Goal: Information Seeking & Learning: Learn about a topic

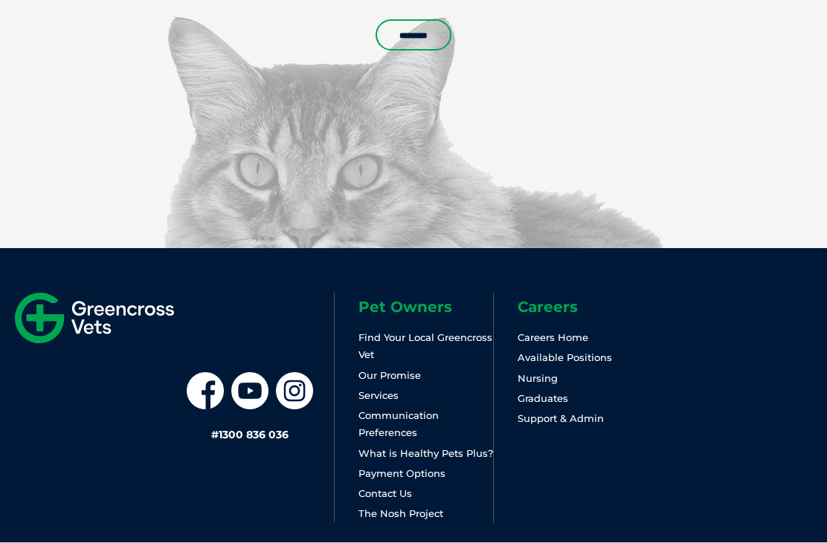
scroll to position [3979, 0]
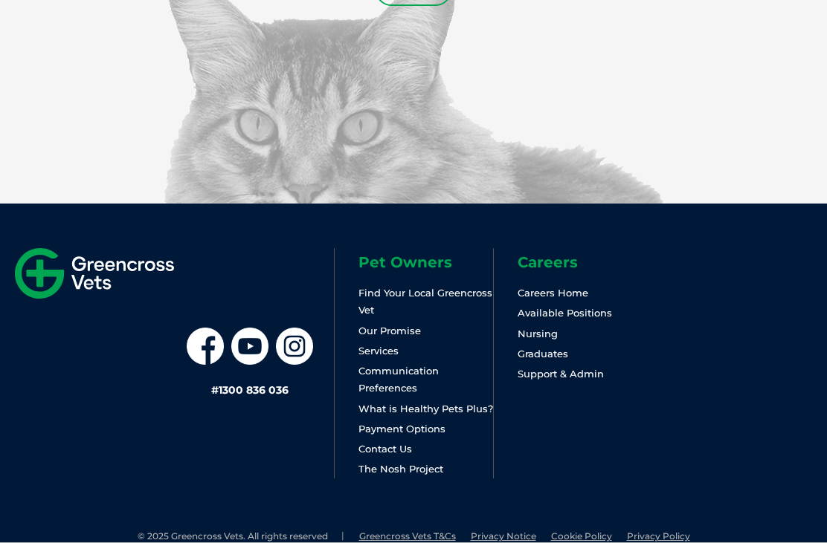
click at [425, 435] on link "Payment Options" at bounding box center [401, 429] width 87 height 12
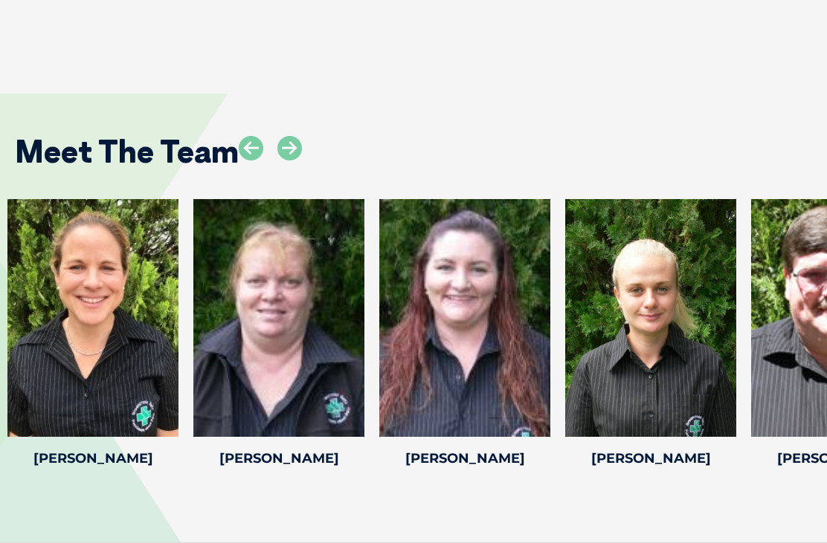
scroll to position [2158, 0]
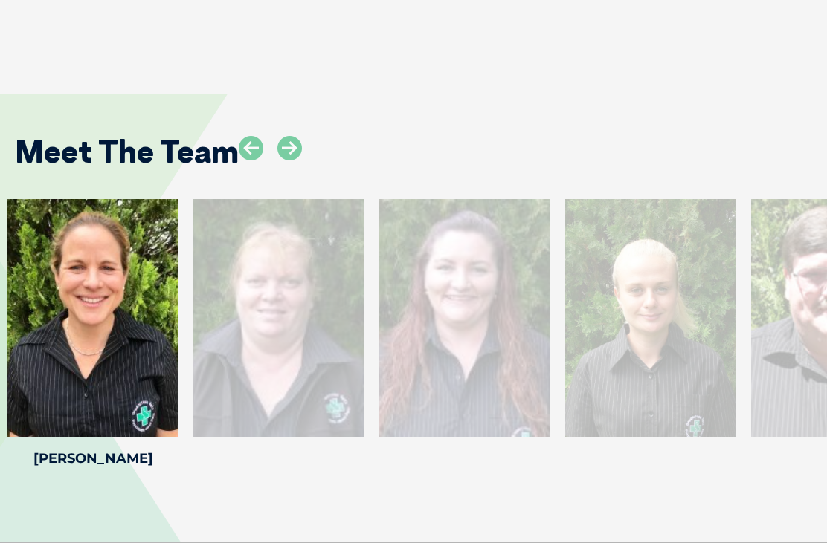
click at [300, 161] on icon at bounding box center [289, 148] width 25 height 25
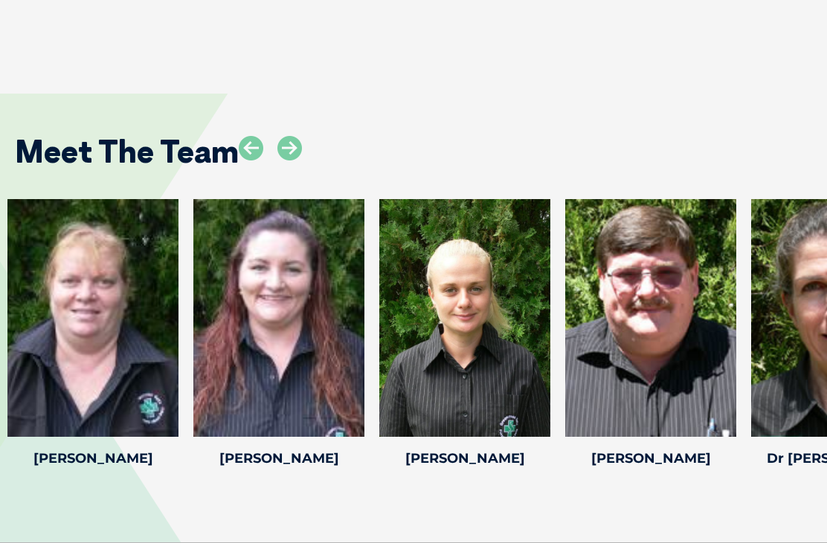
click at [288, 149] on icon at bounding box center [289, 148] width 25 height 25
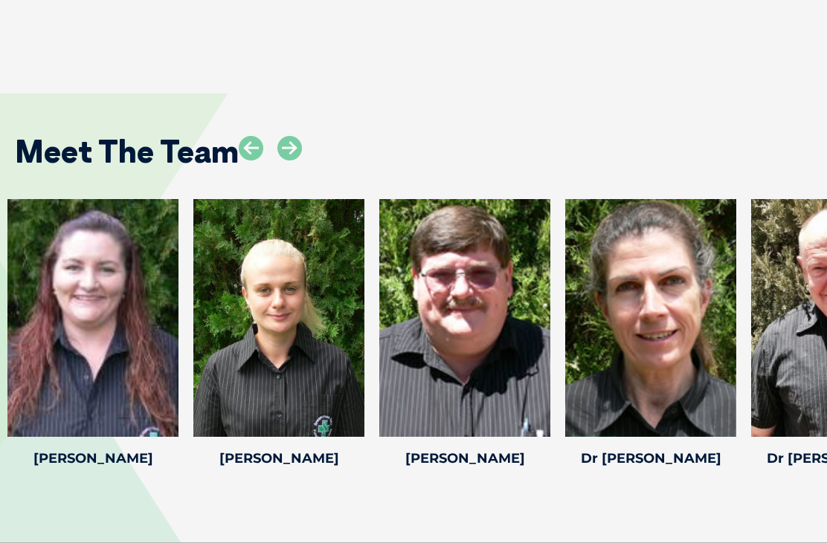
click at [296, 147] on icon at bounding box center [289, 148] width 25 height 25
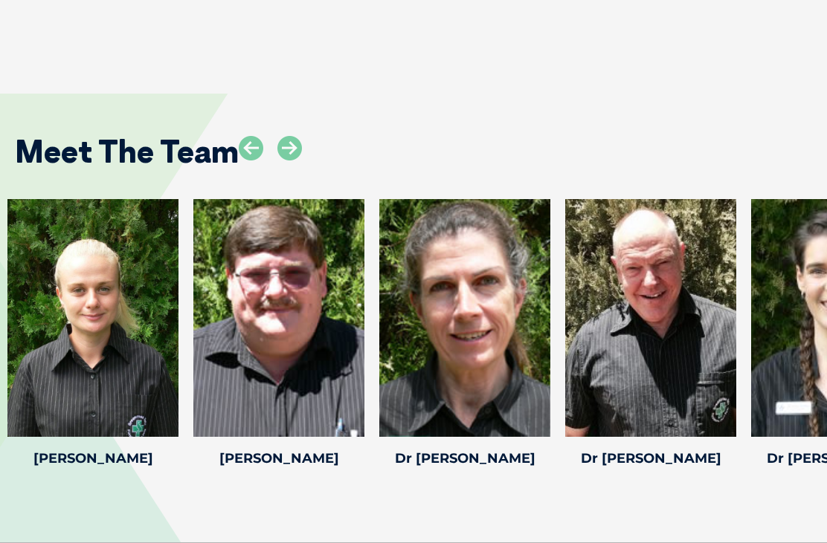
click at [294, 152] on icon at bounding box center [289, 148] width 25 height 25
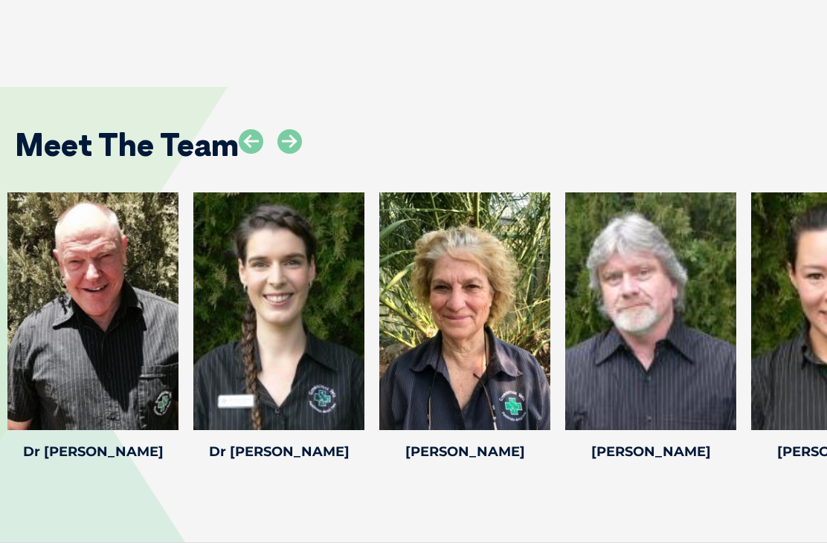
scroll to position [2168, 0]
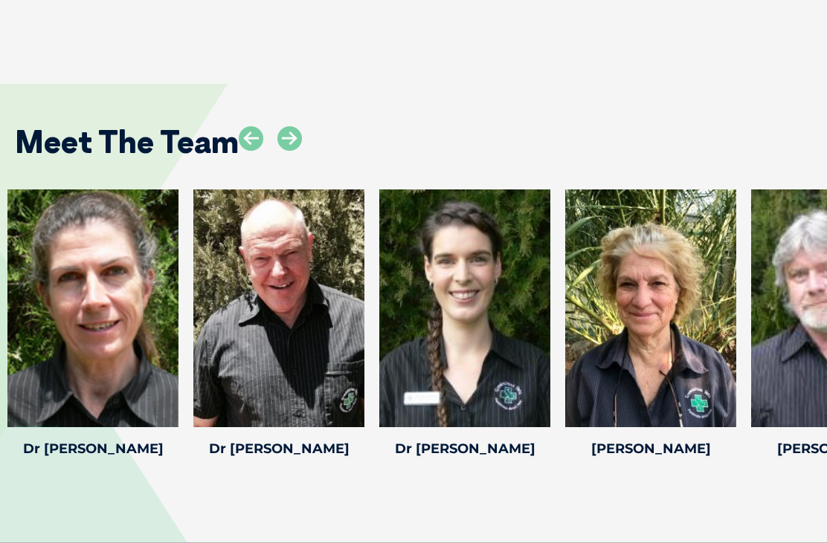
click at [286, 142] on icon at bounding box center [289, 138] width 25 height 25
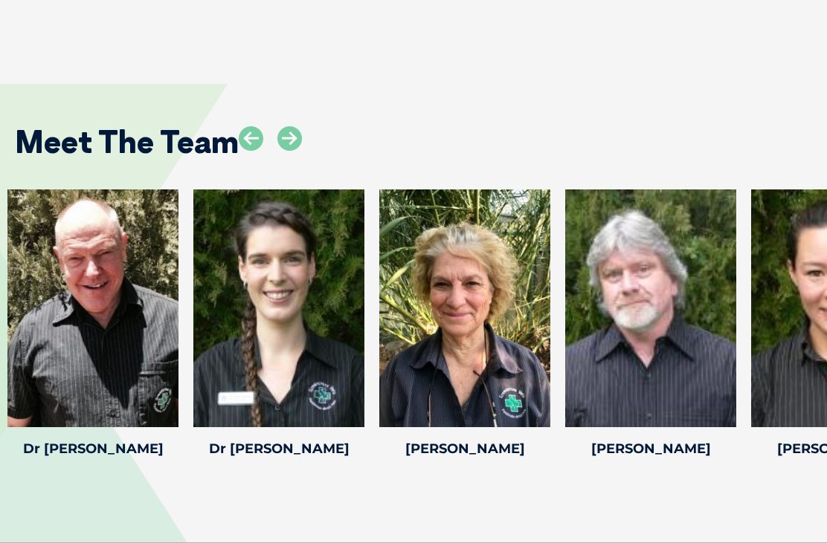
click at [251, 148] on icon at bounding box center [251, 138] width 25 height 25
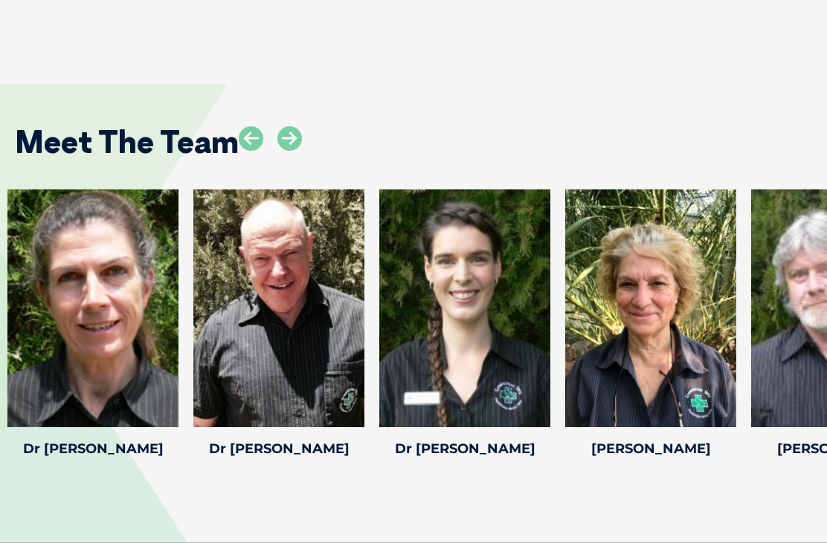
click at [245, 143] on icon at bounding box center [251, 138] width 25 height 25
click at [243, 149] on icon at bounding box center [251, 138] width 25 height 25
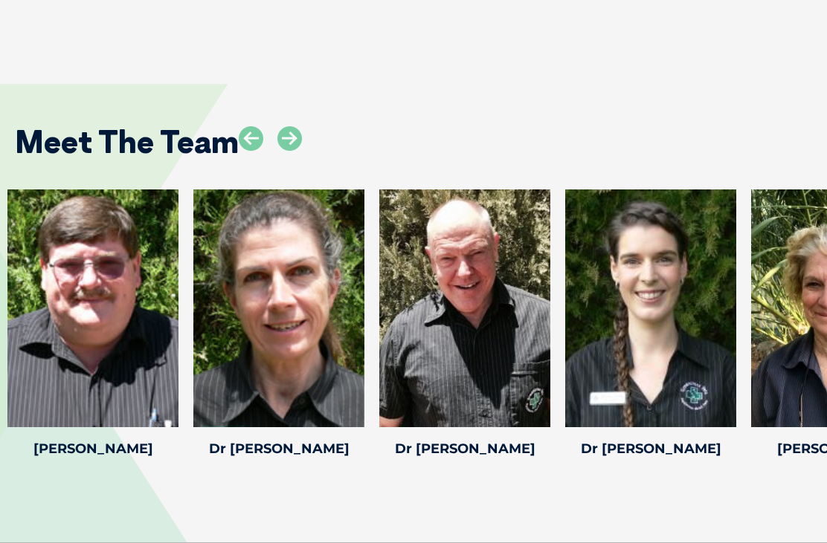
click at [239, 151] on icon at bounding box center [251, 138] width 25 height 25
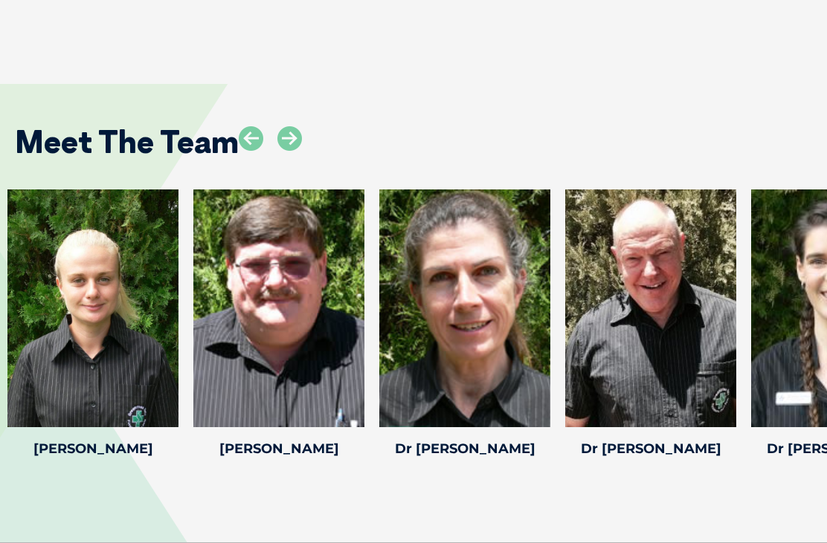
click at [256, 143] on icon at bounding box center [251, 138] width 25 height 25
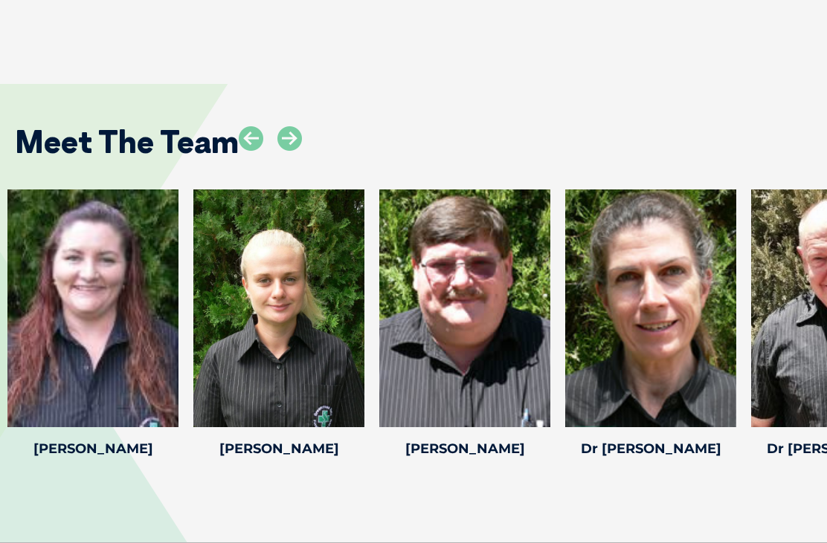
click at [252, 143] on icon at bounding box center [251, 138] width 25 height 25
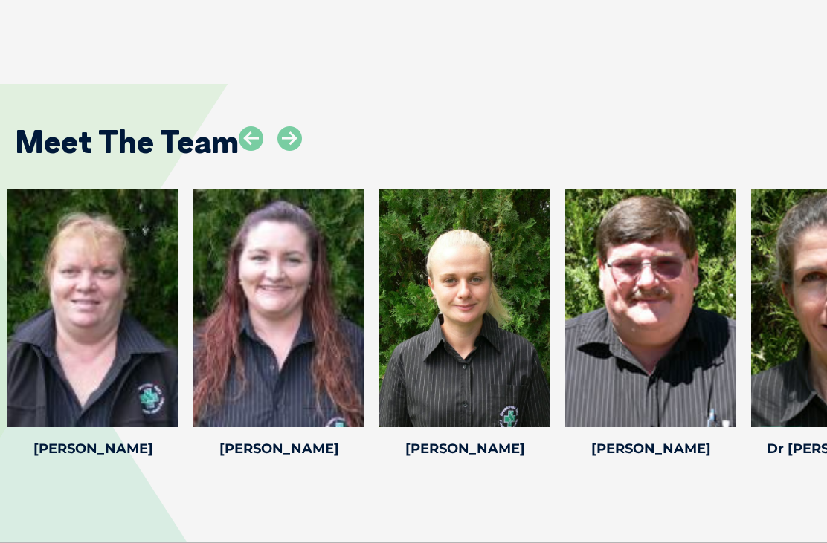
click at [255, 149] on icon at bounding box center [251, 138] width 25 height 25
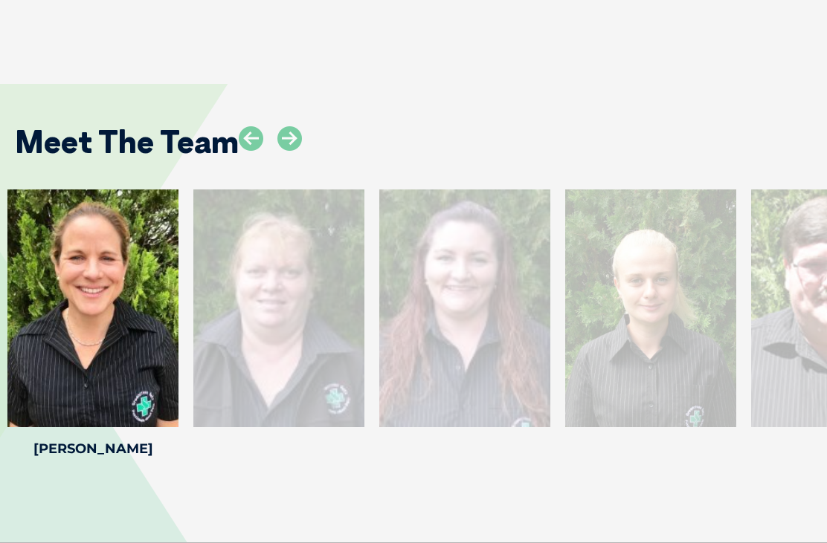
click at [248, 143] on icon at bounding box center [251, 138] width 25 height 25
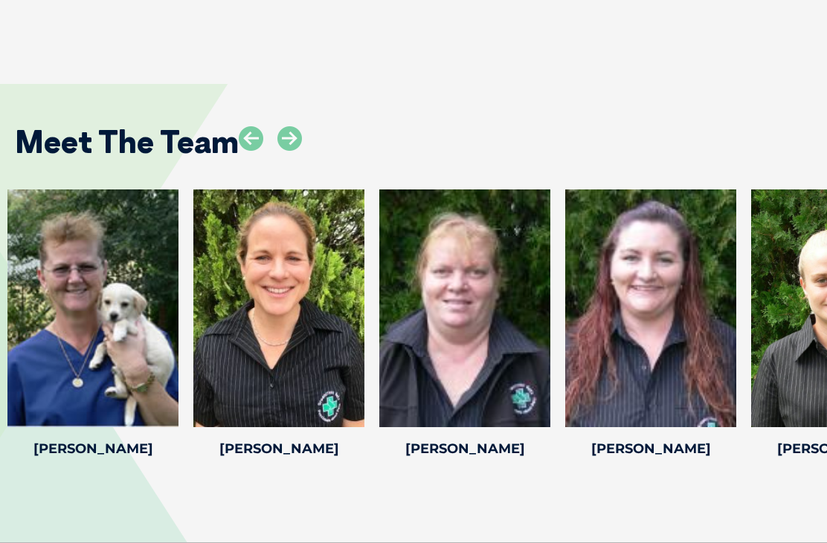
click at [241, 149] on icon at bounding box center [251, 138] width 25 height 25
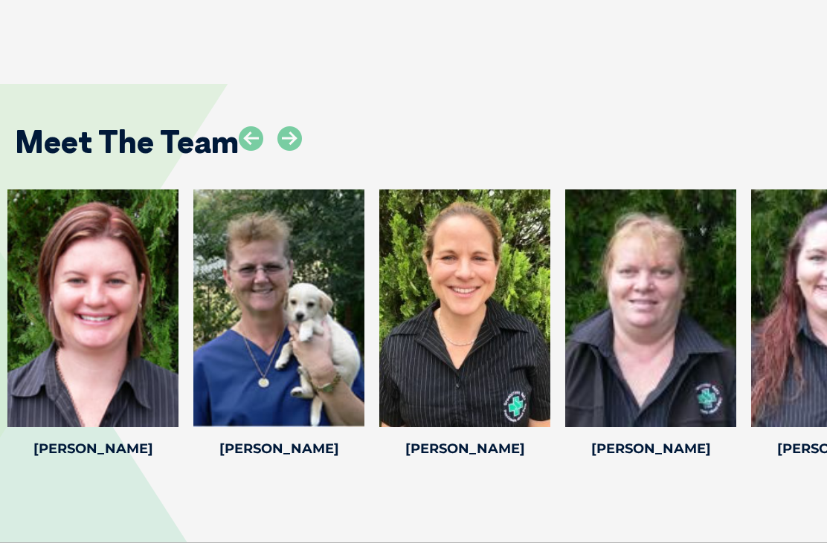
click at [253, 151] on icon at bounding box center [251, 138] width 25 height 25
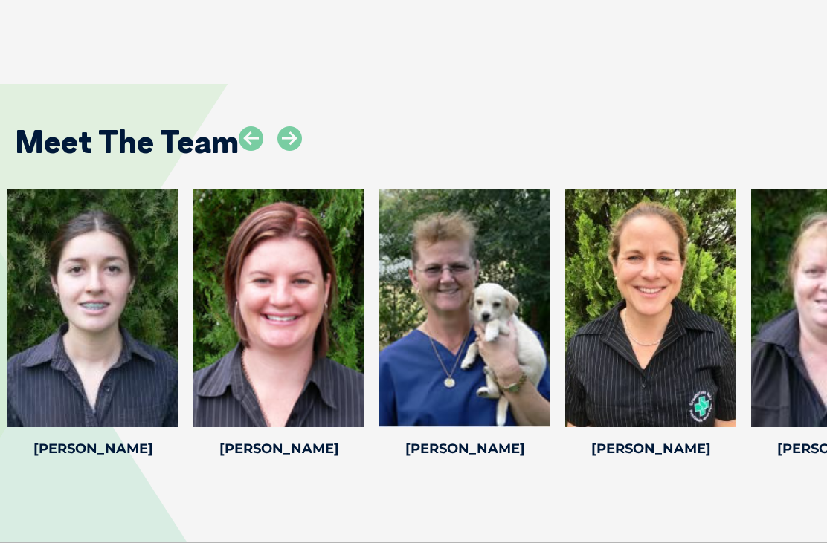
click at [248, 150] on icon at bounding box center [251, 138] width 25 height 25
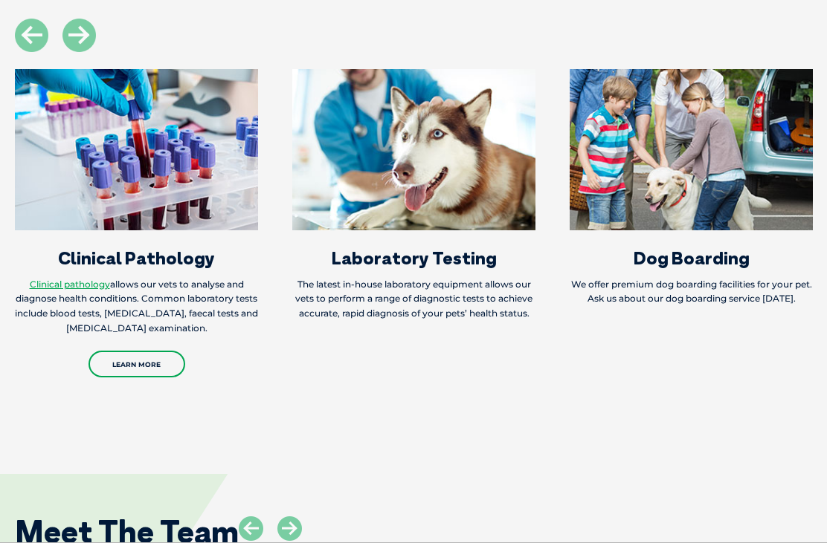
scroll to position [1775, 0]
